Goal: Transaction & Acquisition: Purchase product/service

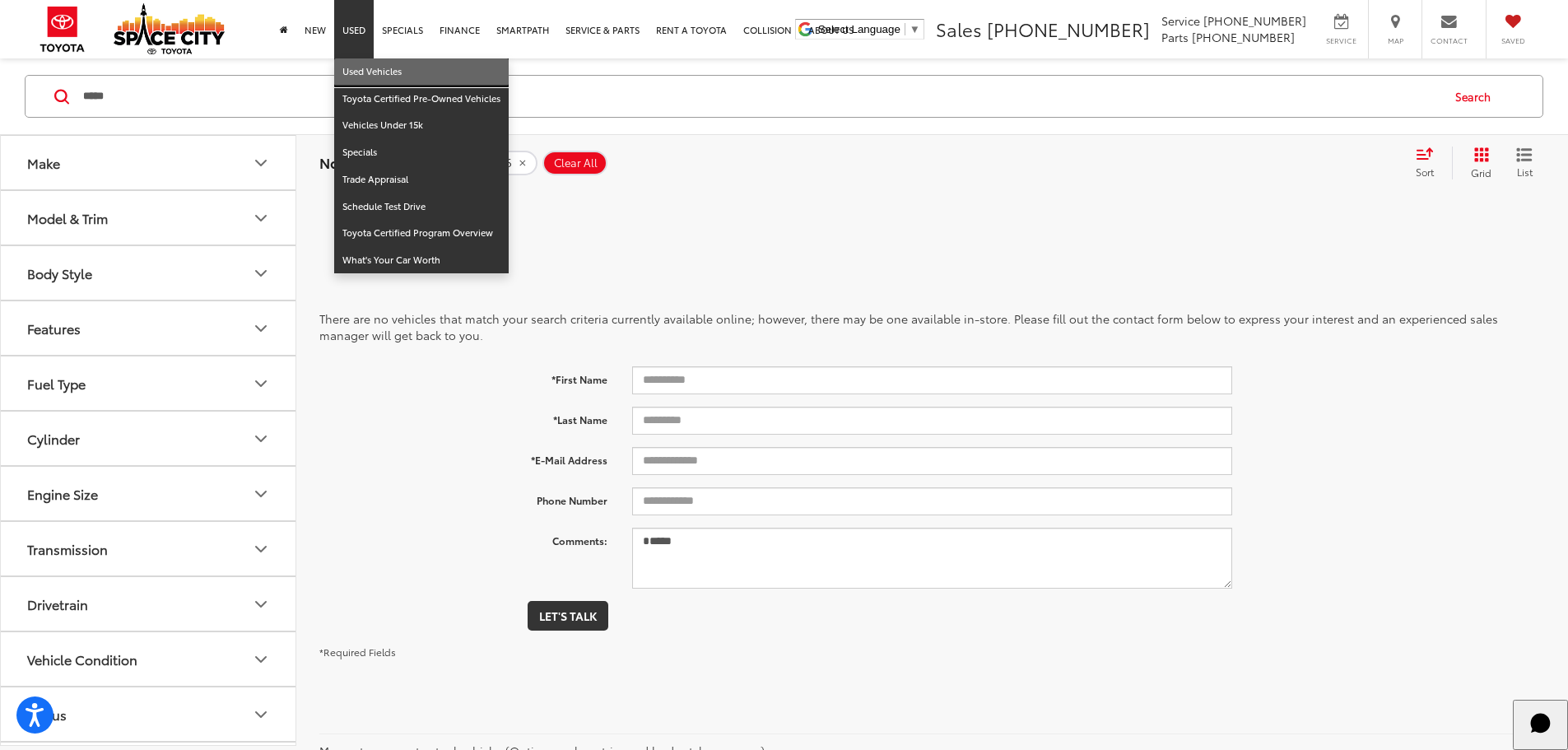
click at [372, 69] on link "Used Vehicles" at bounding box center [421, 71] width 175 height 27
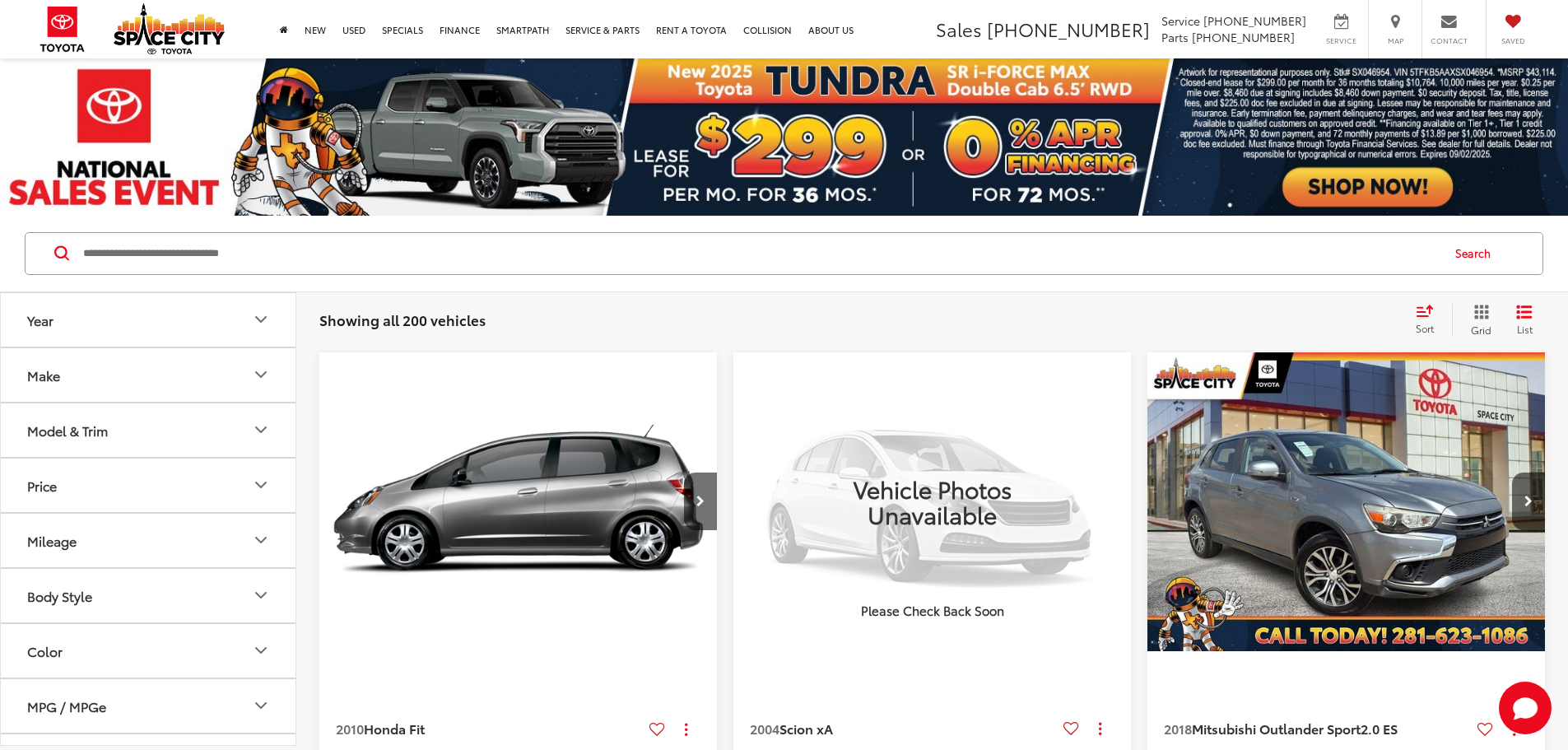
click at [262, 326] on icon "Year" at bounding box center [260, 319] width 20 height 20
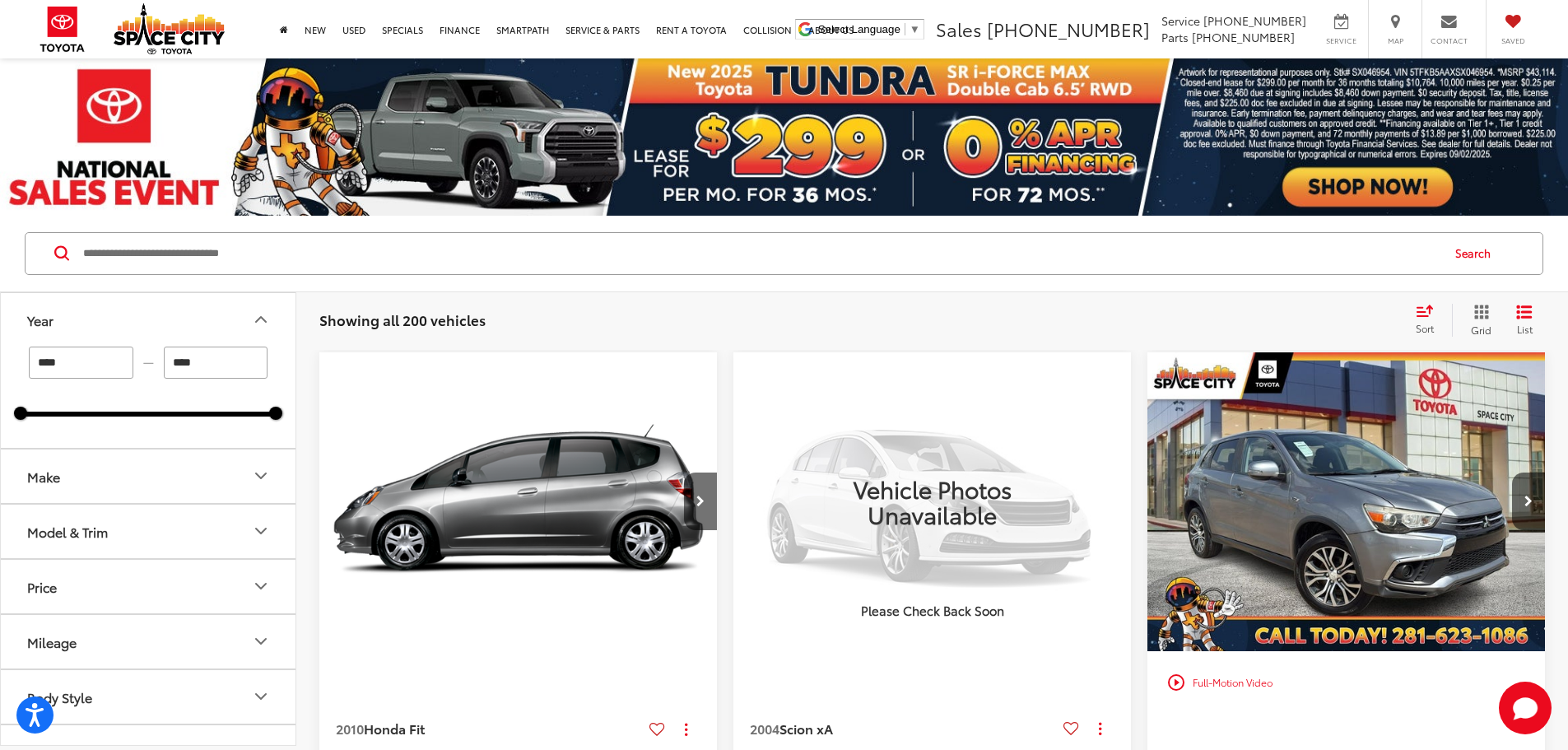
click at [205, 369] on input "****" at bounding box center [216, 362] width 104 height 32
type input "****"
click at [77, 372] on input "****" at bounding box center [81, 362] width 104 height 32
click at [85, 365] on input "**" at bounding box center [81, 362] width 104 height 32
type input "****"
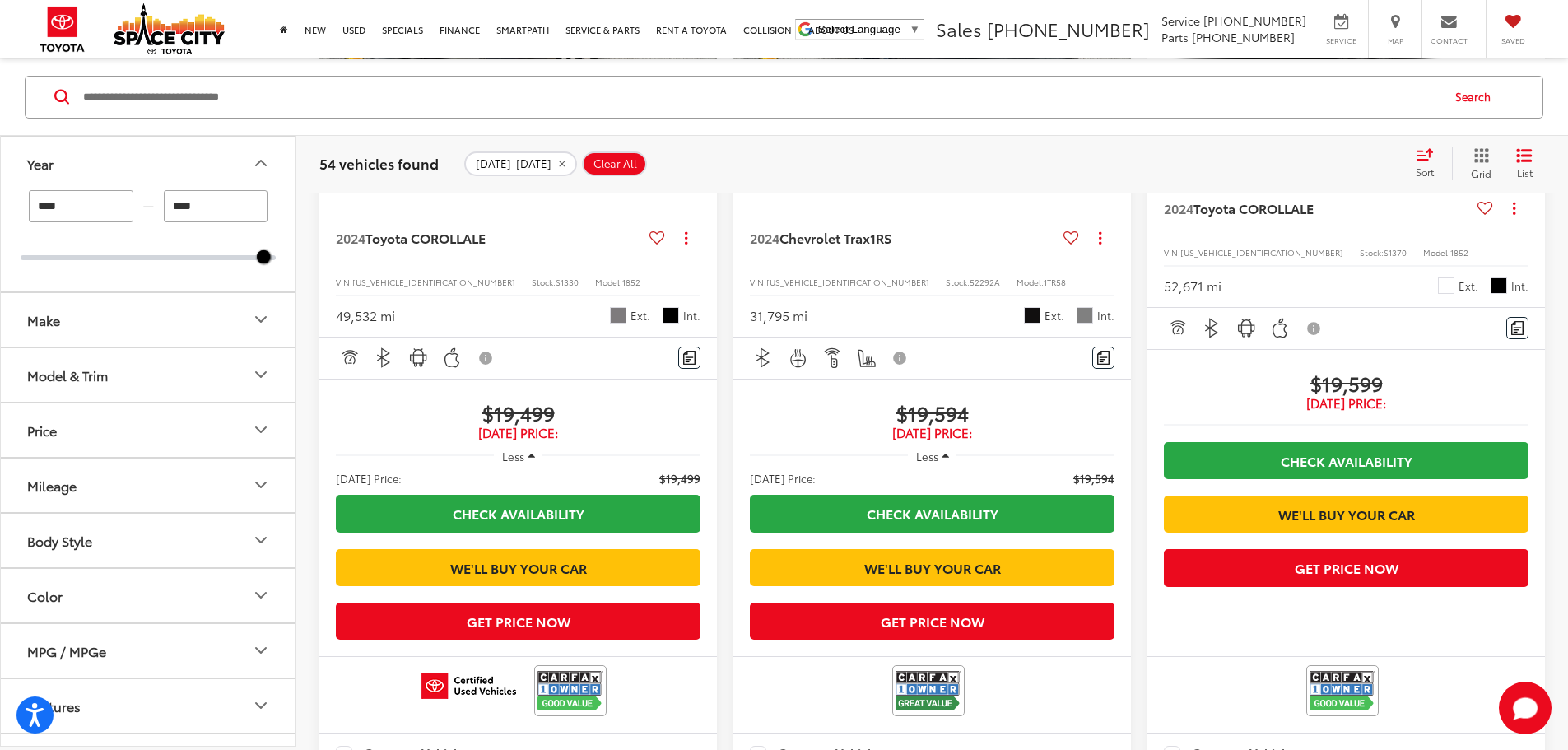
scroll to position [2222, 0]
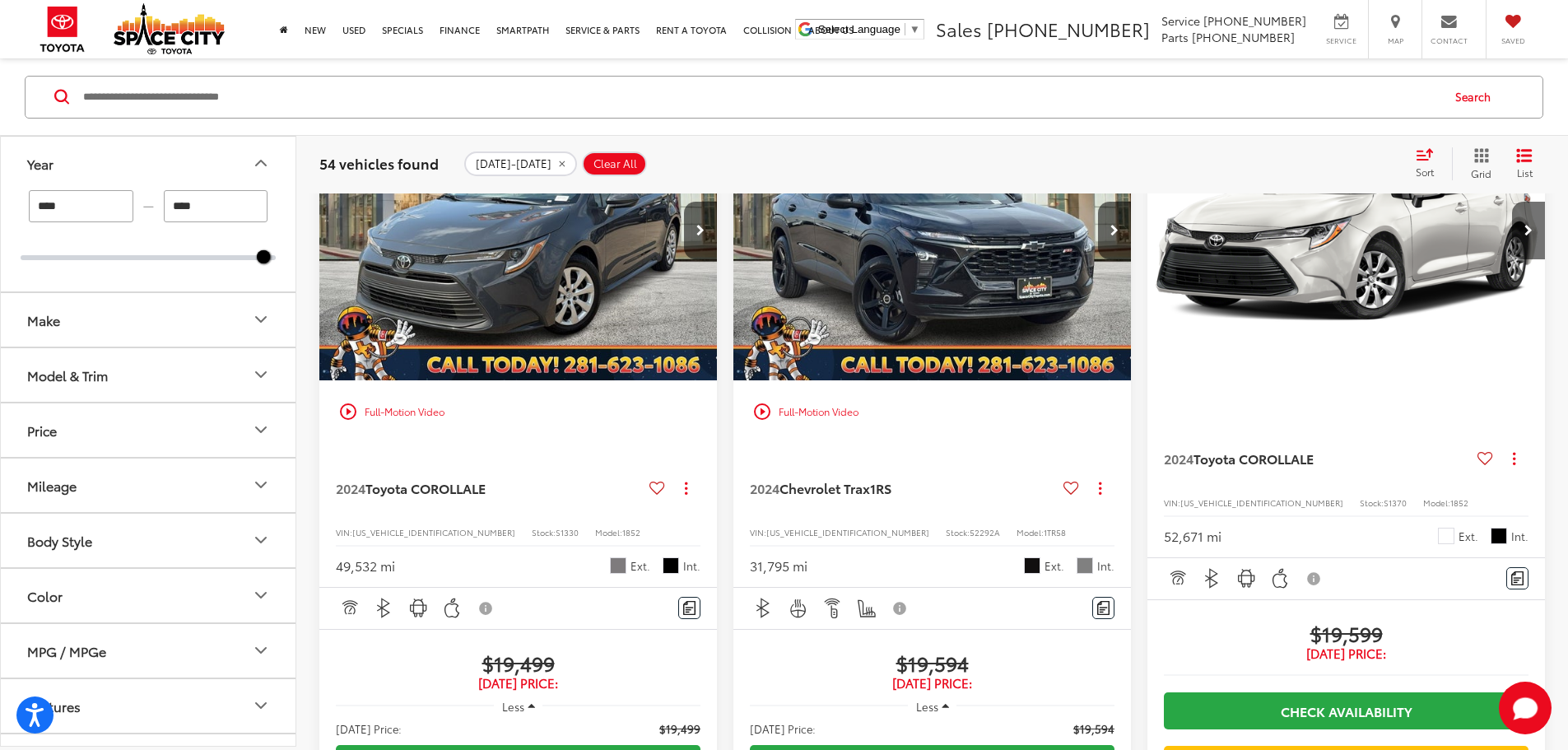
click at [267, 326] on icon "Make" at bounding box center [260, 319] width 20 height 20
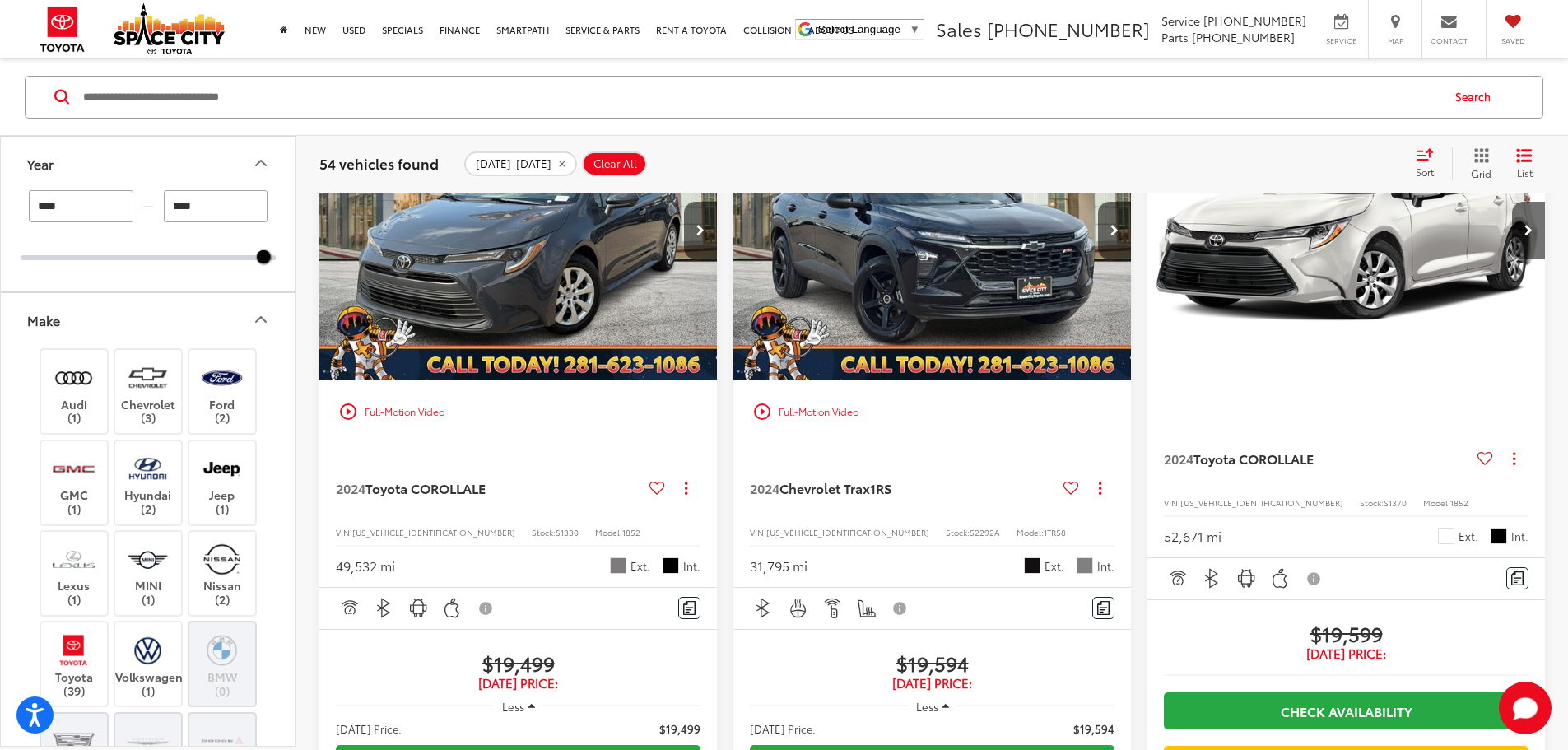
scroll to position [83, 0]
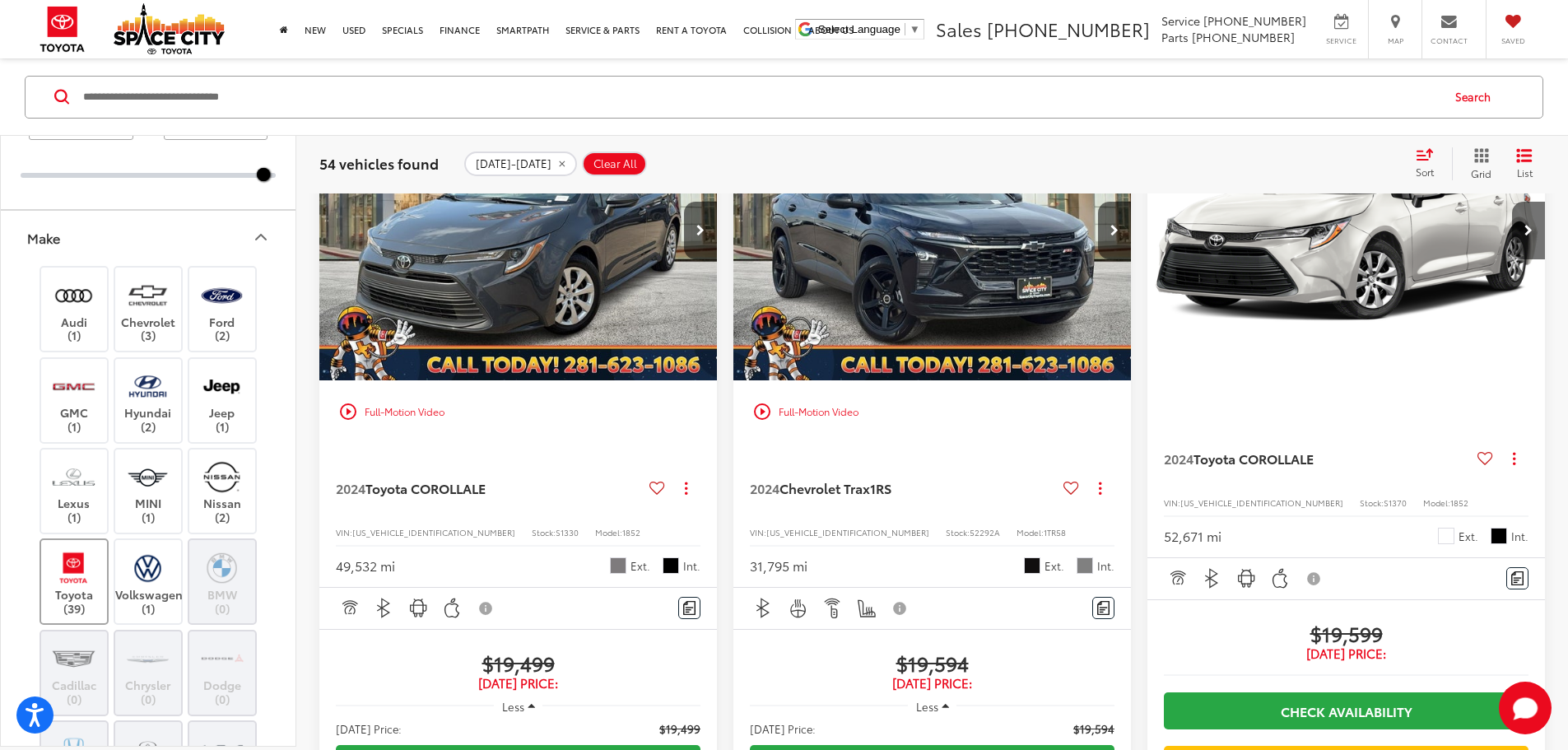
click at [90, 593] on label "Toyota (39)" at bounding box center [74, 581] width 67 height 67
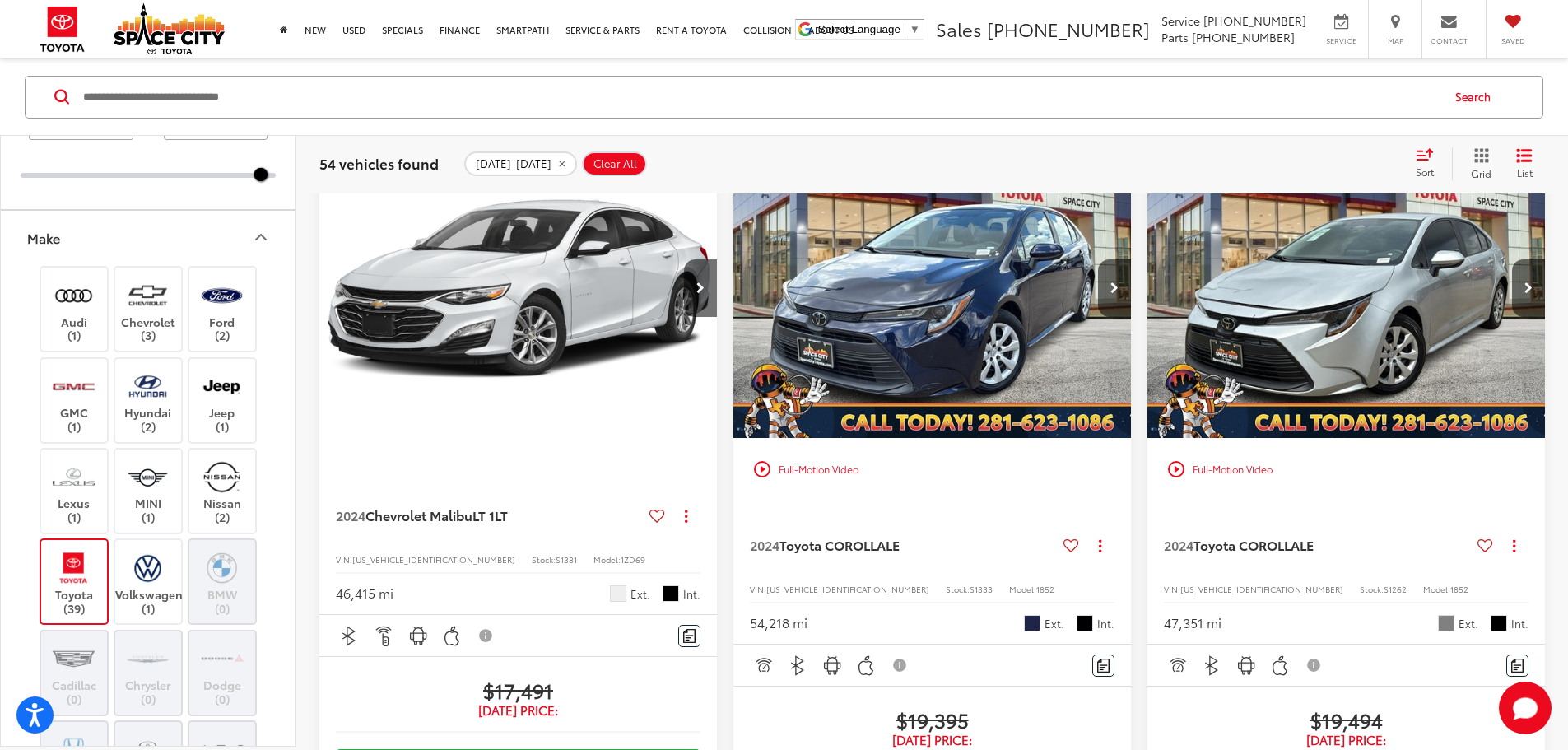
click at [260, 235] on icon "Make" at bounding box center [260, 238] width 10 height 5
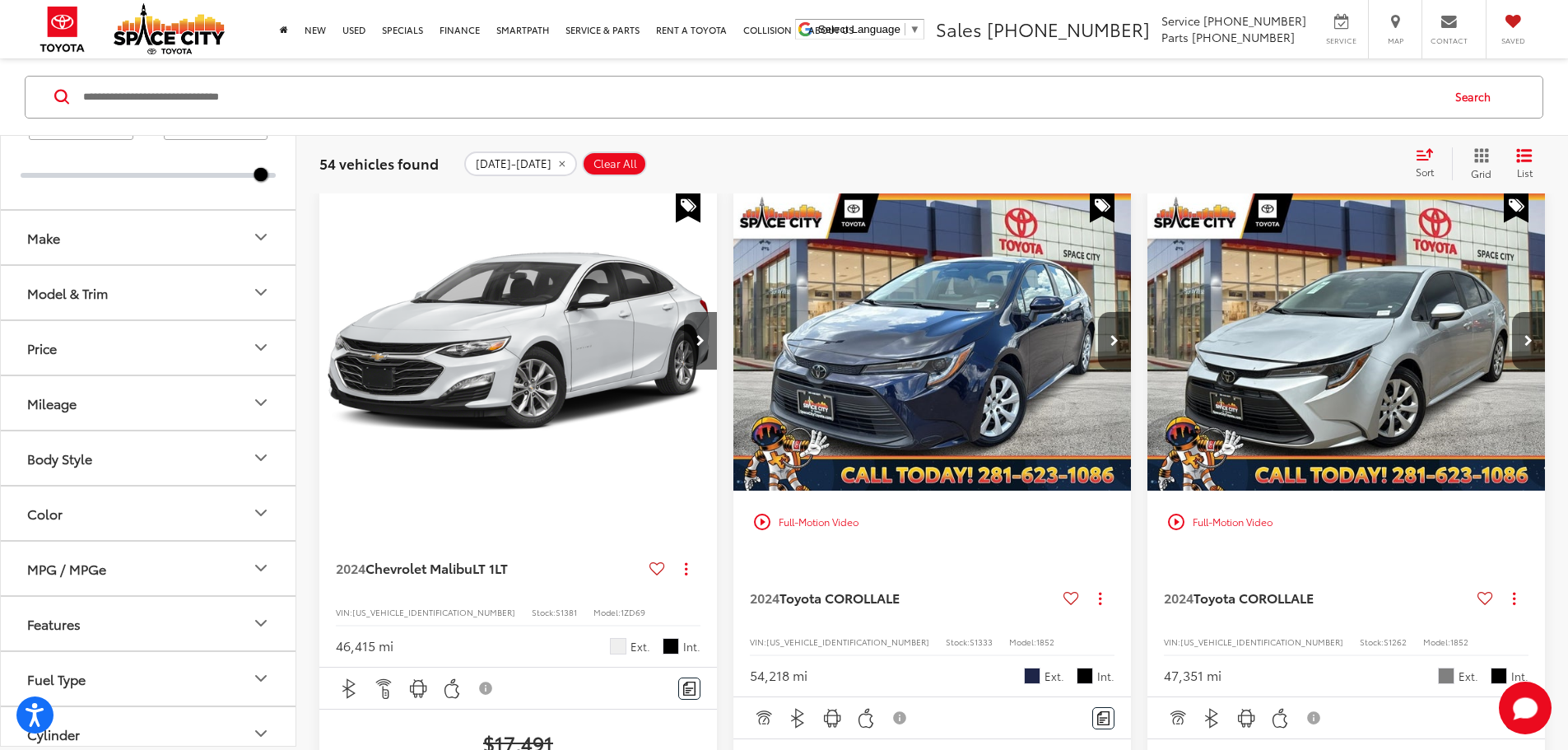
scroll to position [157, 0]
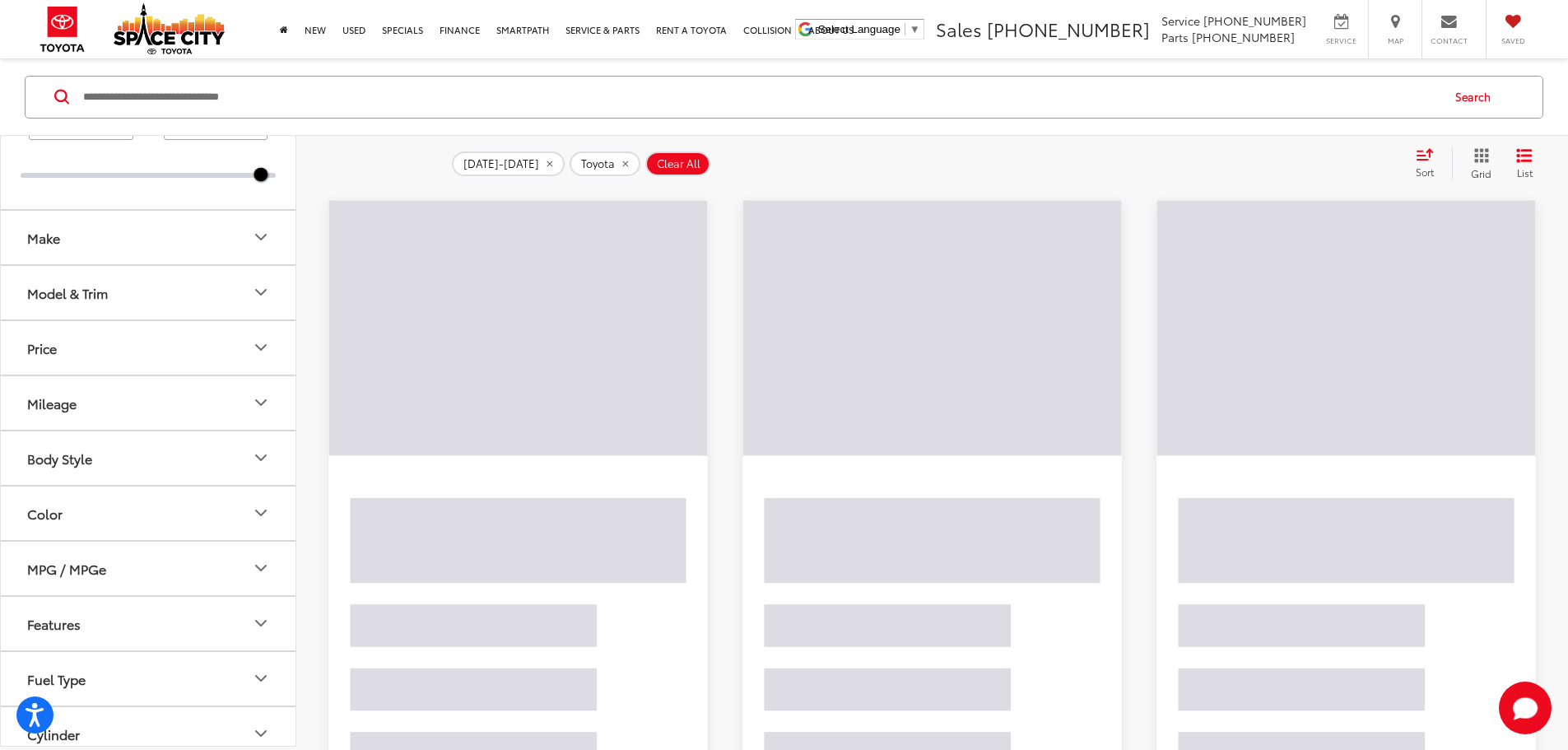
click at [268, 296] on icon "Model & Trim" at bounding box center [260, 291] width 20 height 20
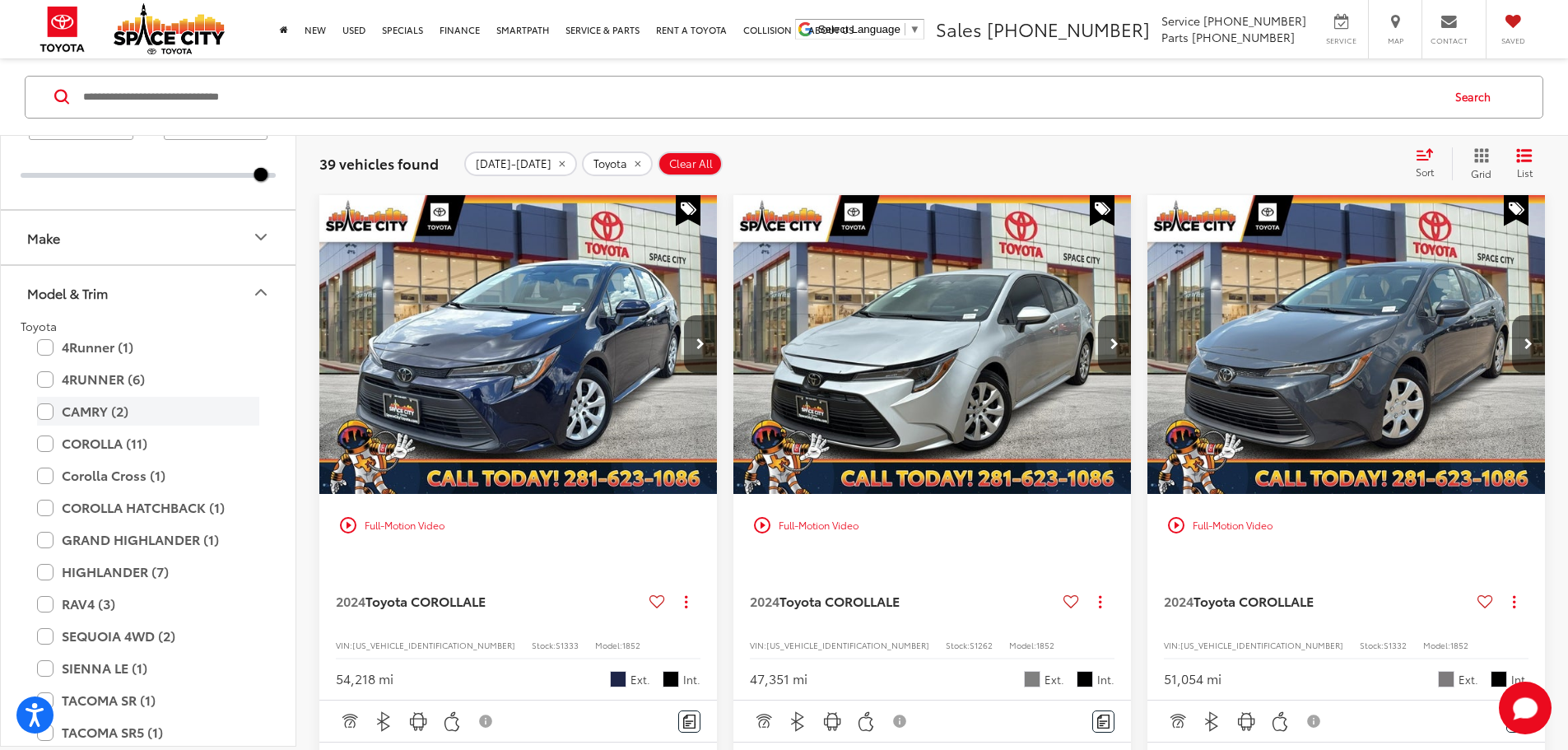
click at [41, 413] on label "CAMRY (2)" at bounding box center [148, 411] width 222 height 29
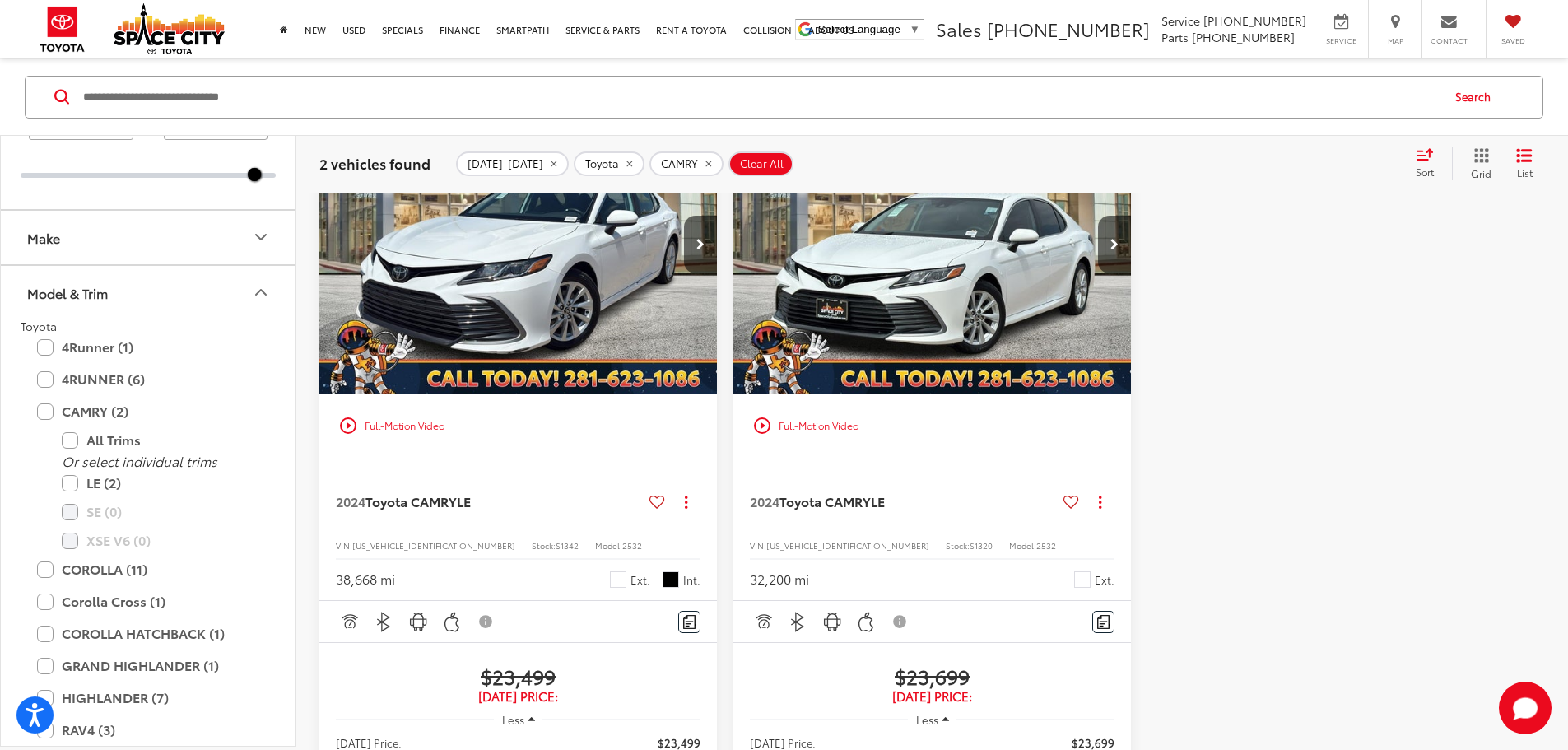
scroll to position [239, 0]
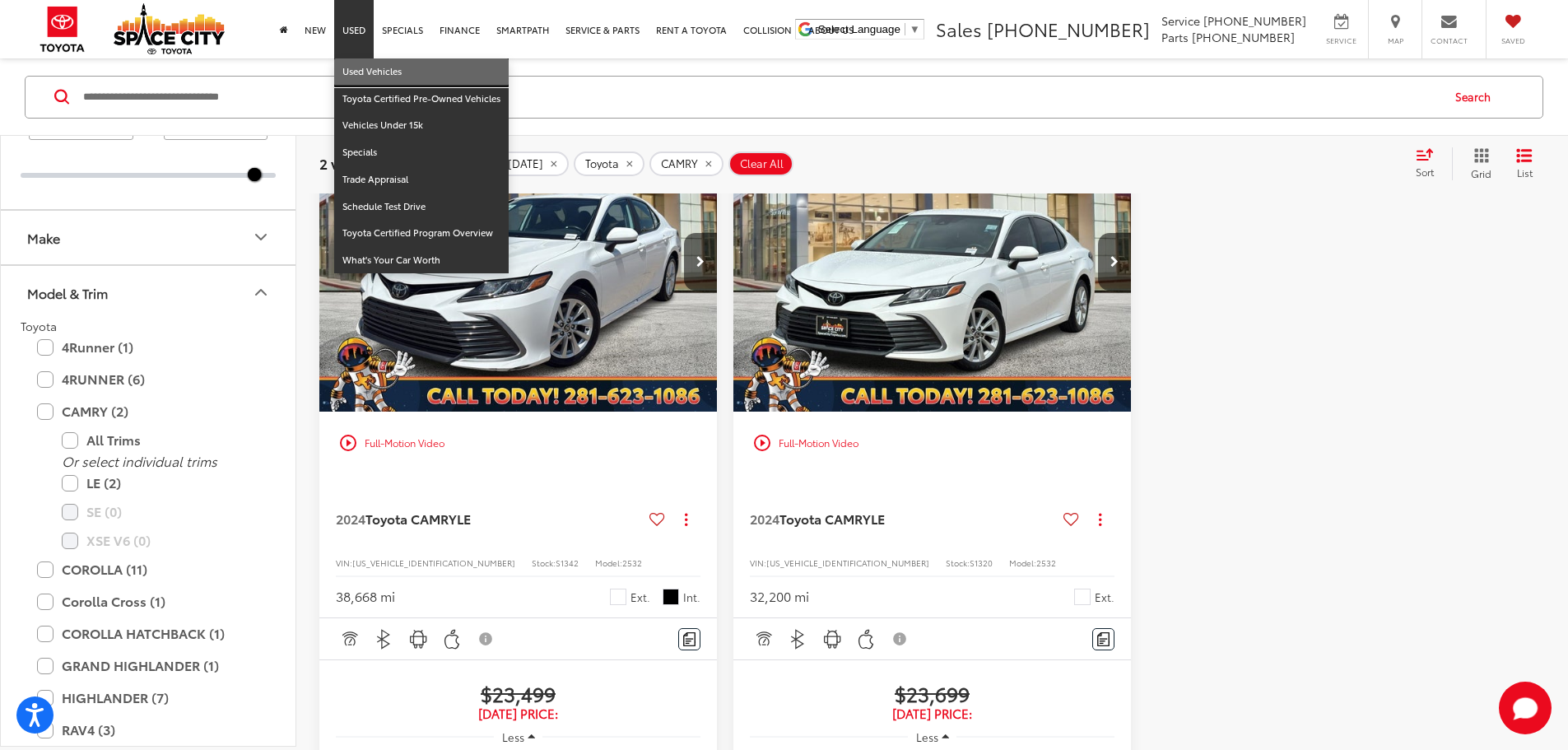
click at [358, 66] on link "Used Vehicles" at bounding box center [421, 71] width 175 height 27
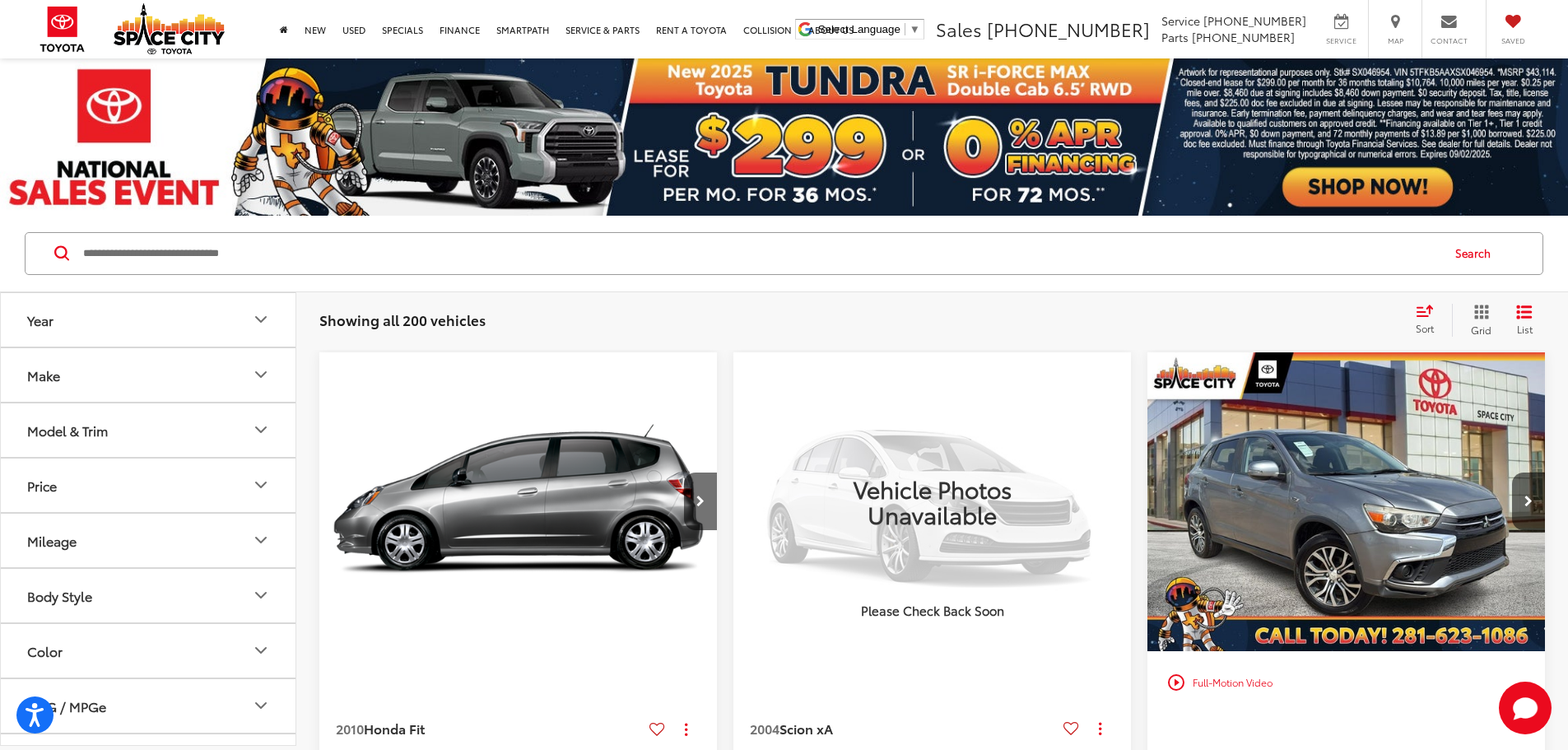
click at [251, 428] on button "Model & Trim" at bounding box center [149, 429] width 296 height 53
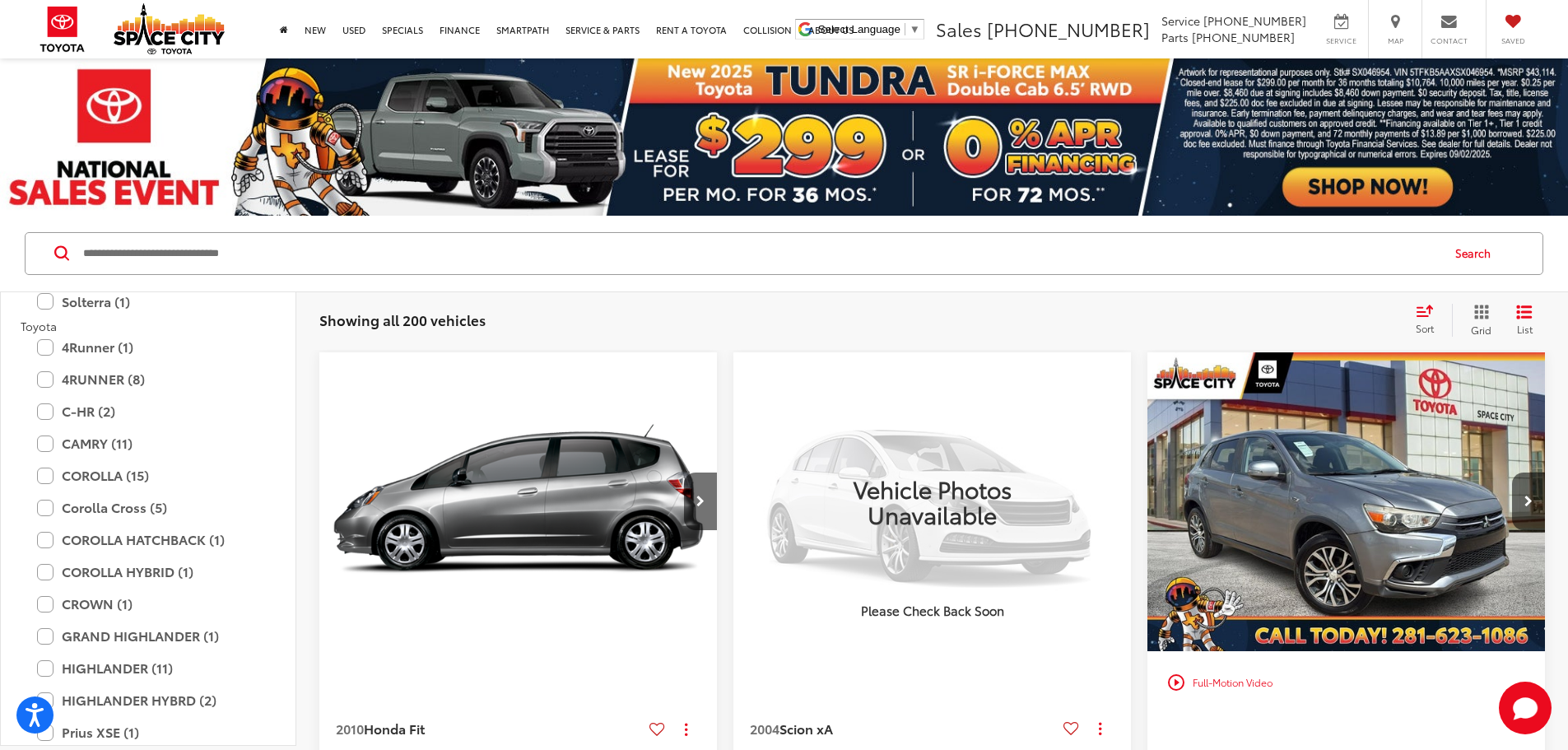
scroll to position [2798, 0]
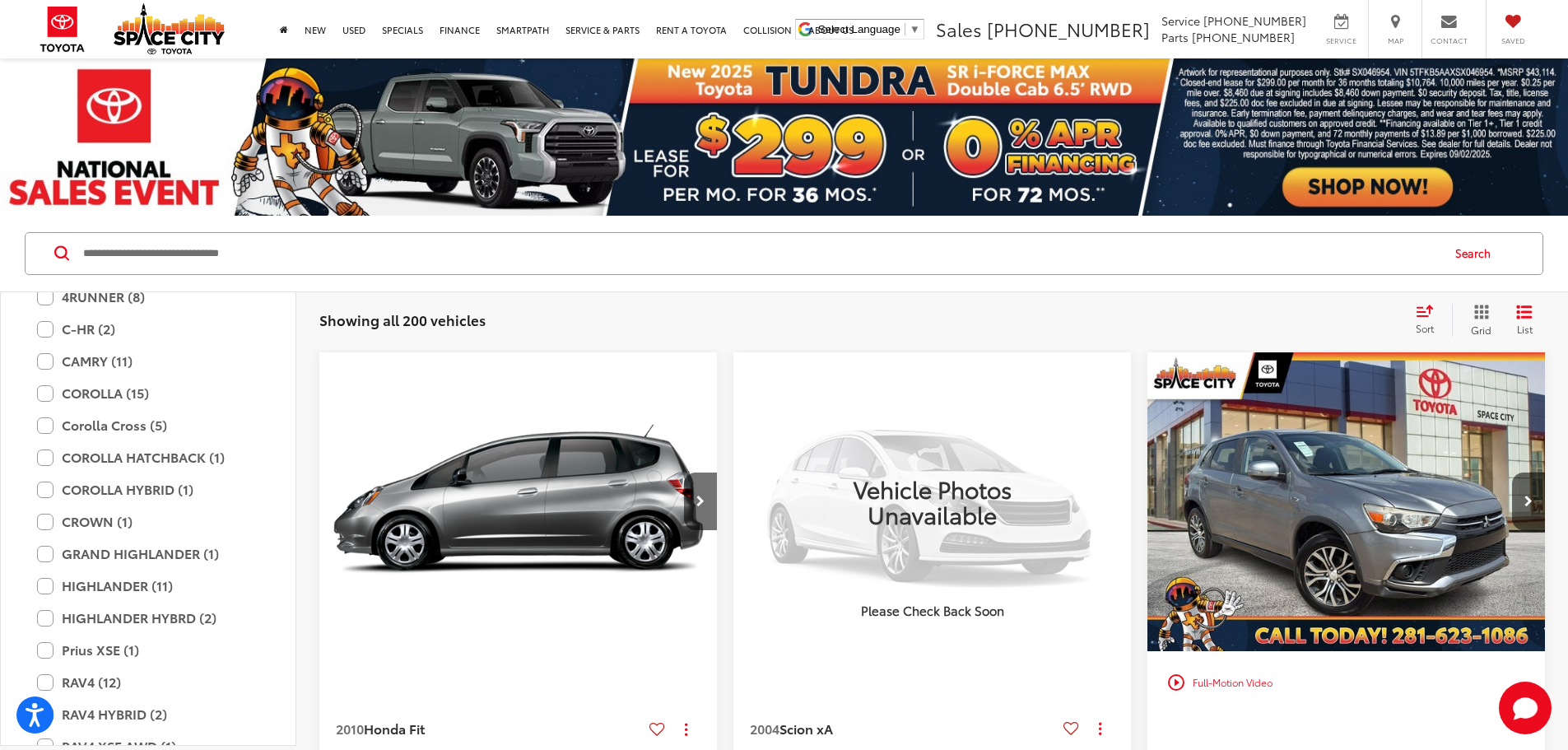
click at [37, 365] on div "CAMRY (11) All Trims Or select individual trims LE (5) SE (5) XSE V6 (1)" at bounding box center [148, 360] width 255 height 29
click at [42, 366] on label "CAMRY (11)" at bounding box center [148, 360] width 222 height 29
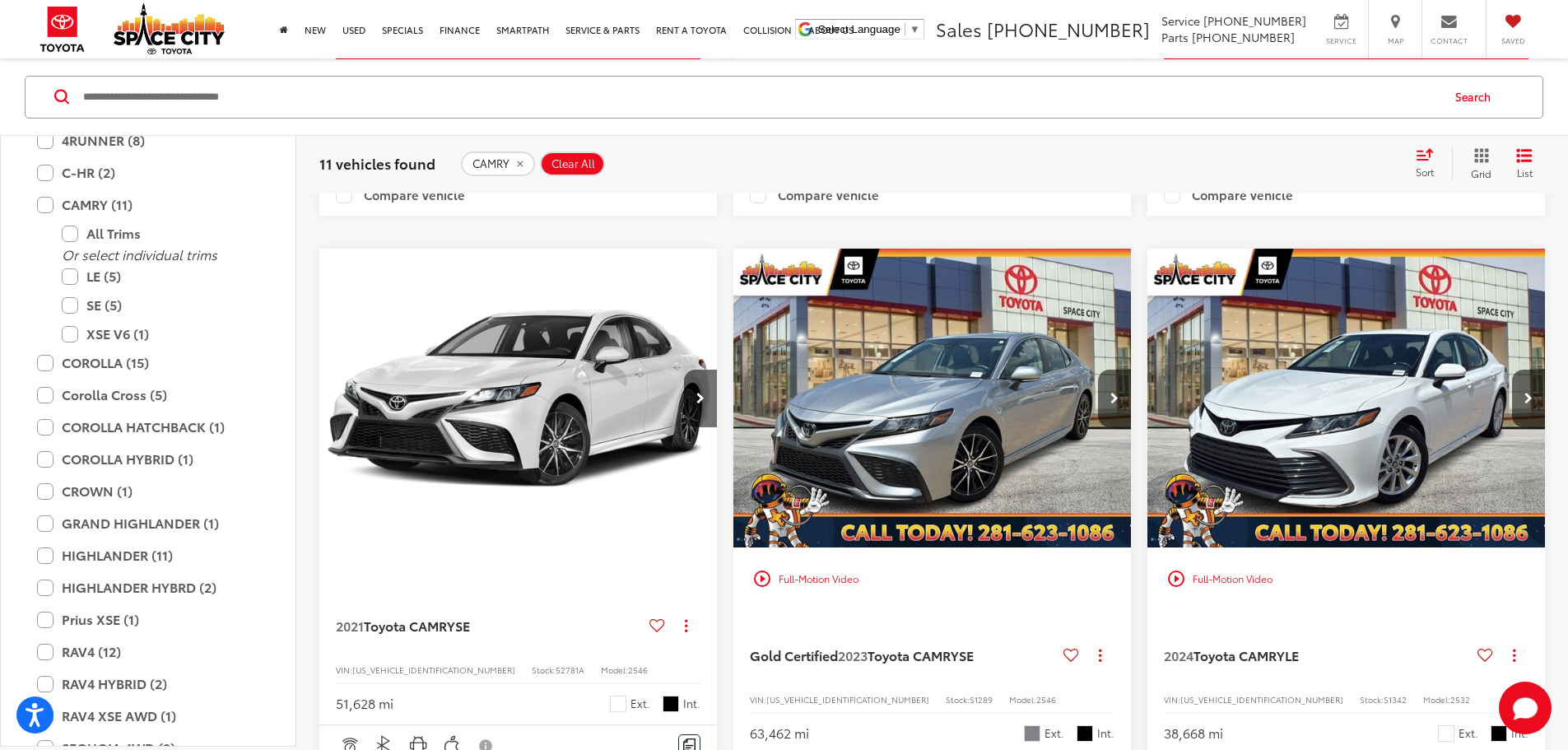
scroll to position [1070, 0]
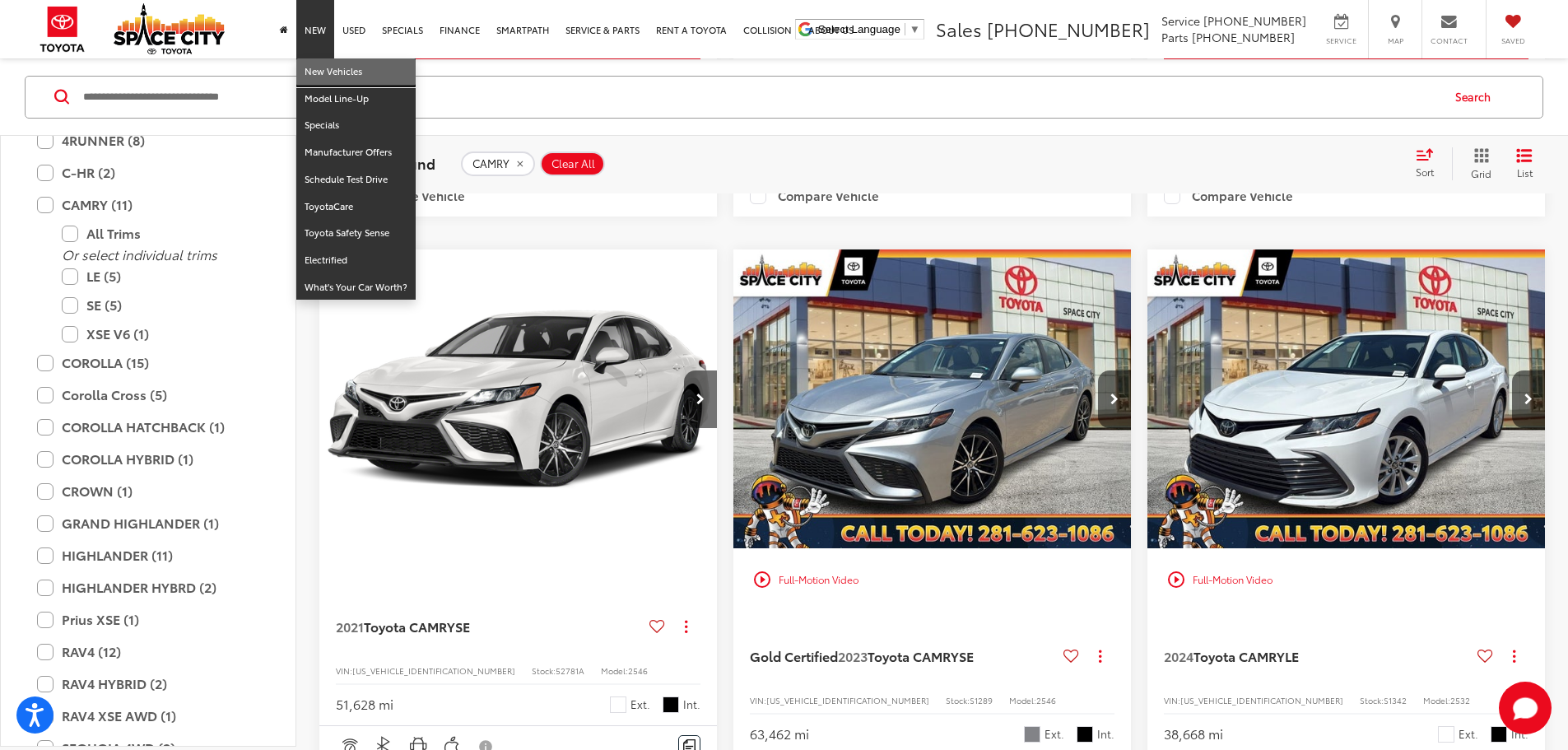
click at [318, 72] on link "New Vehicles" at bounding box center [355, 71] width 119 height 27
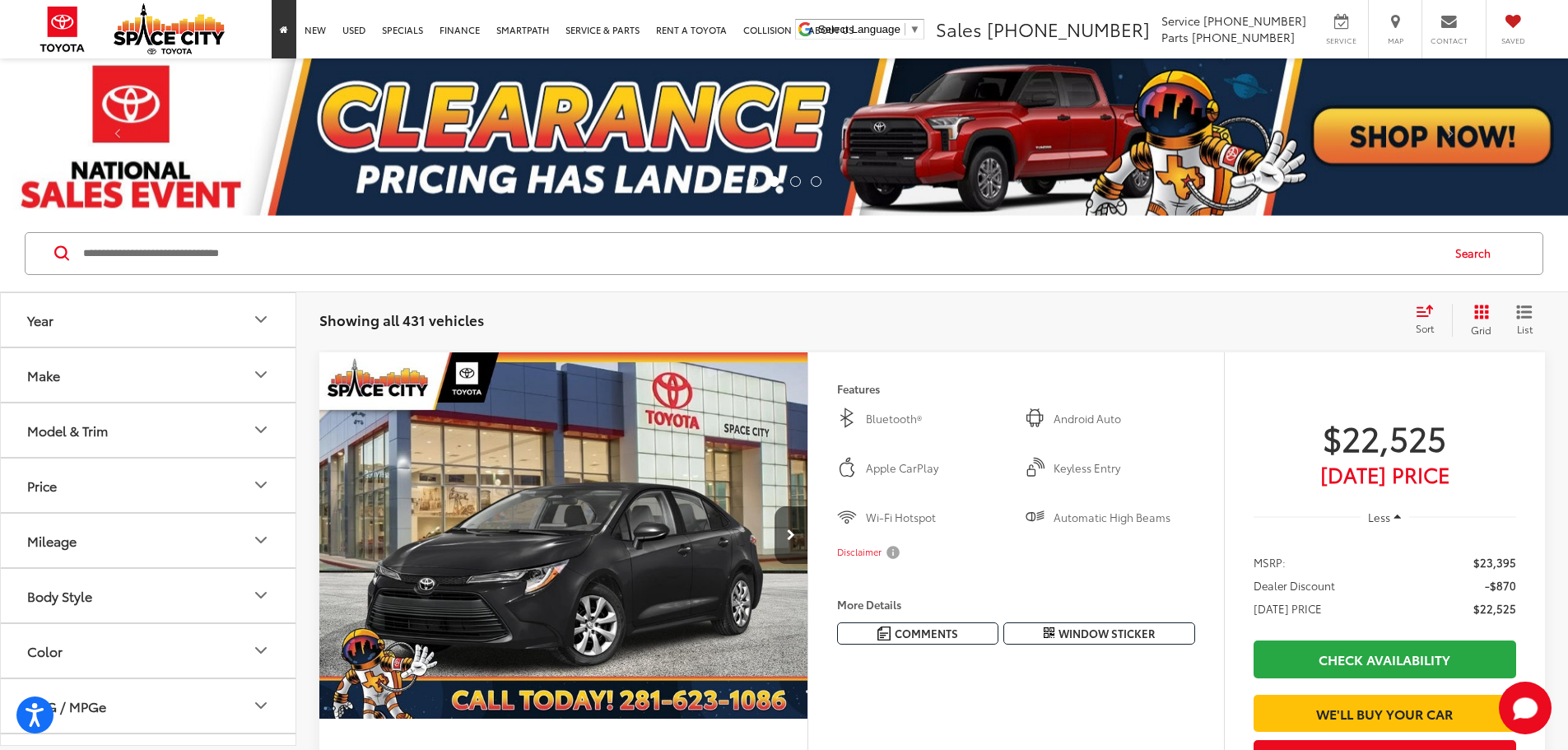
click at [286, 34] on icon "Home" at bounding box center [284, 30] width 8 height 9
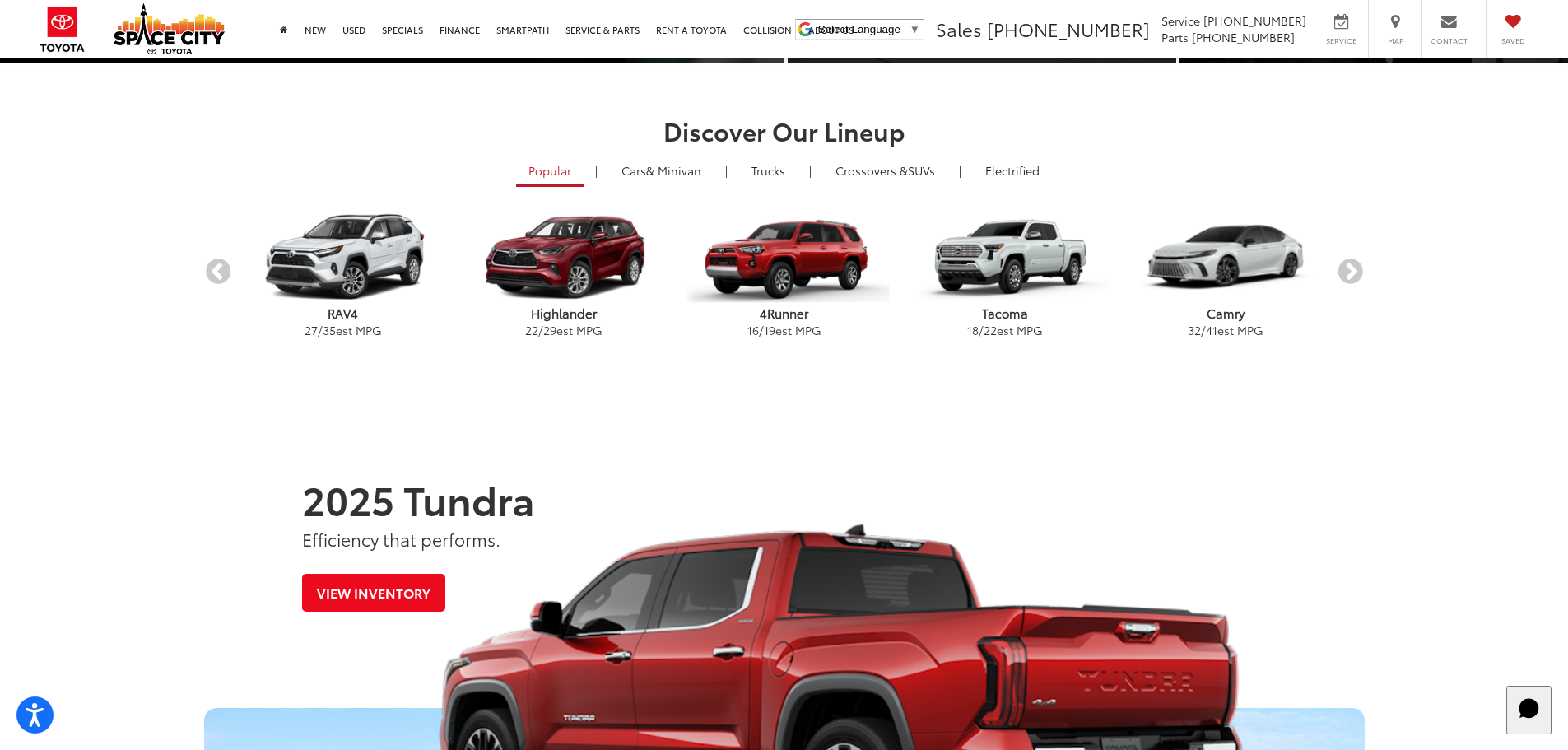
scroll to position [823, 0]
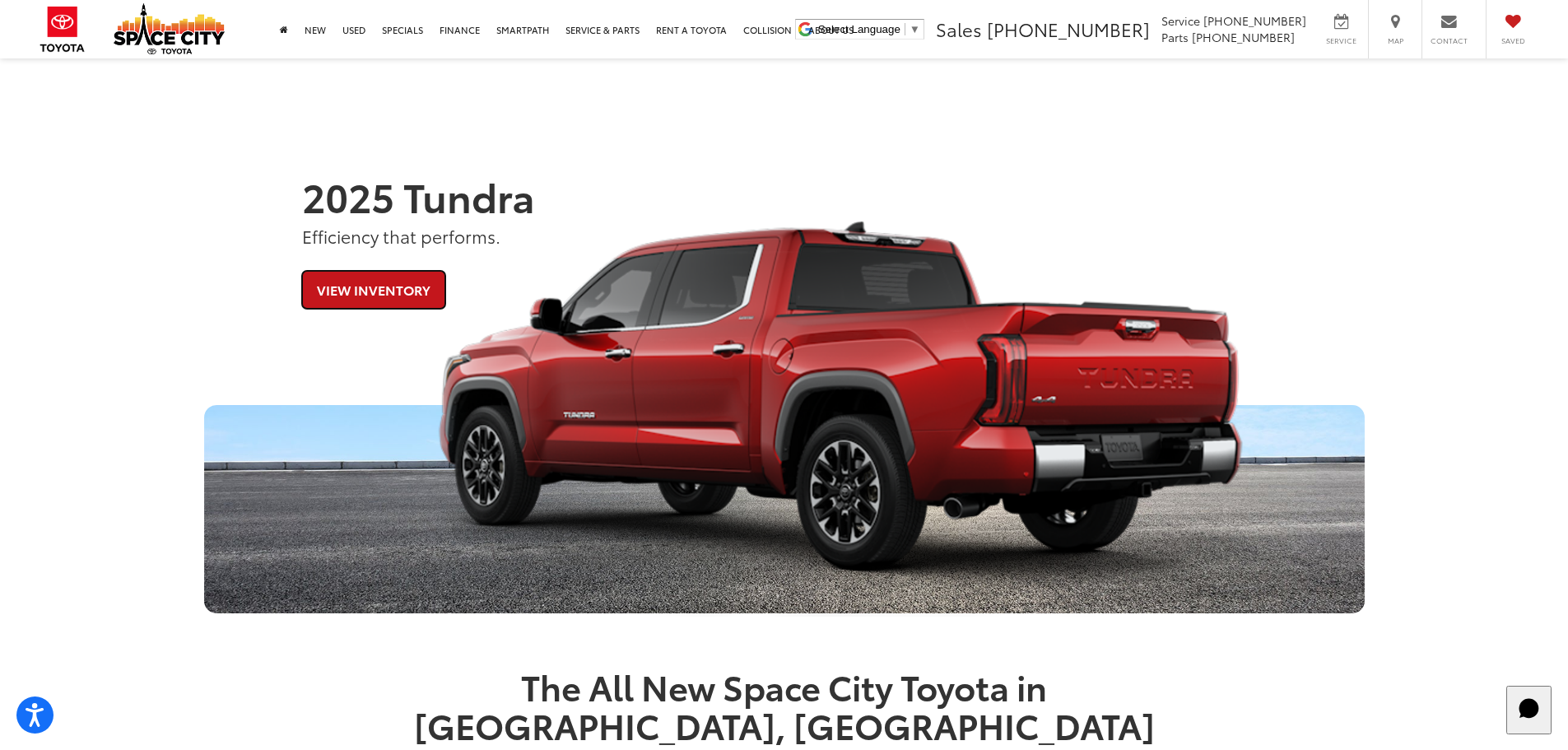
click at [354, 284] on link "View Inventory" at bounding box center [373, 289] width 144 height 37
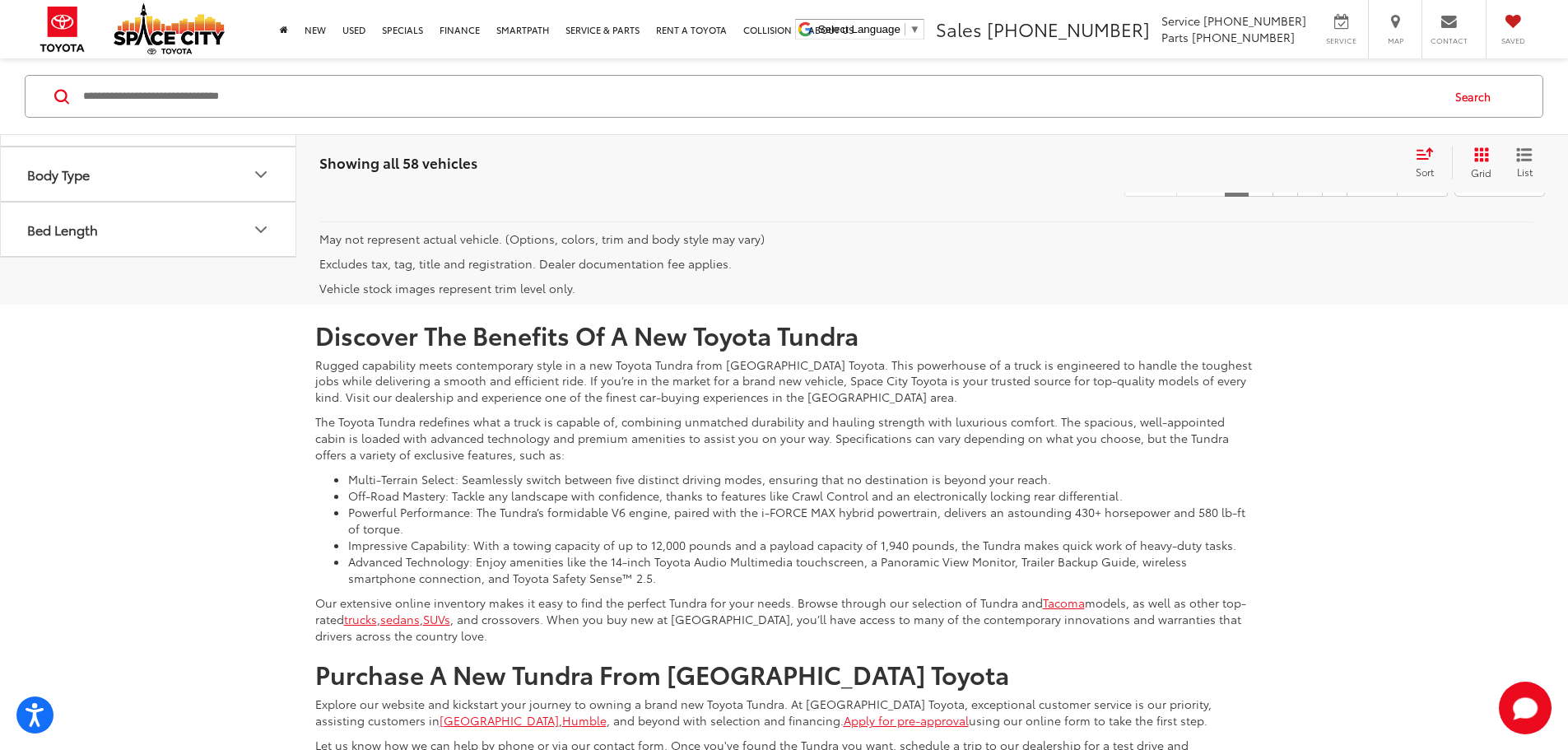
scroll to position [7736, 0]
